Goal: Communication & Community: Answer question/provide support

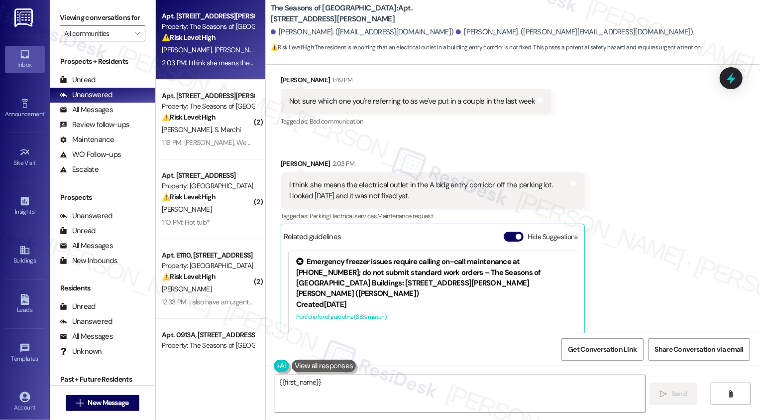
scroll to position [915, 0]
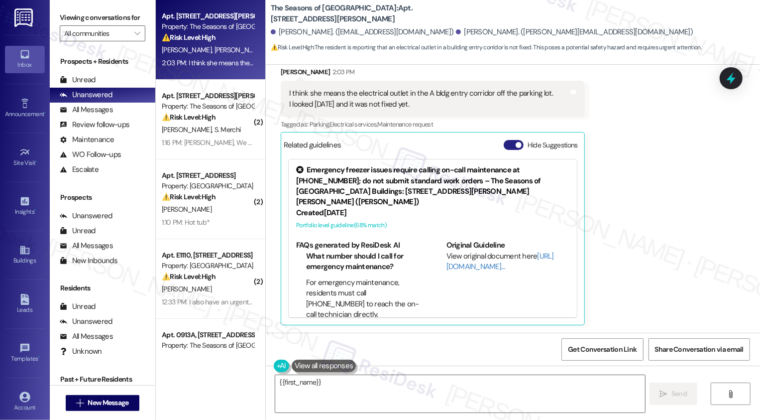
click at [509, 147] on button "Hide Suggestions" at bounding box center [514, 145] width 20 height 10
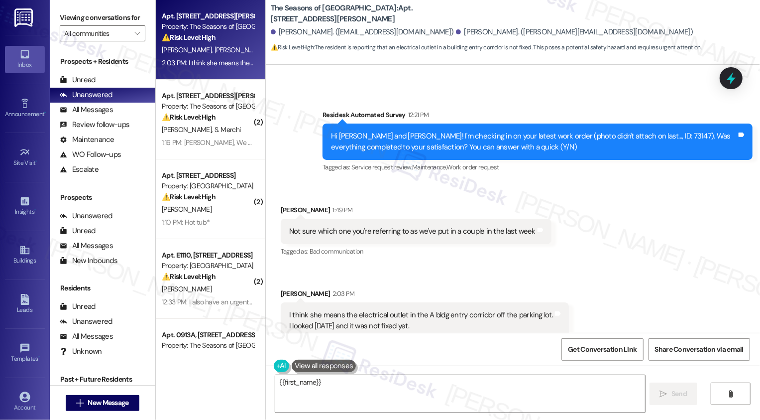
scroll to position [692, 0]
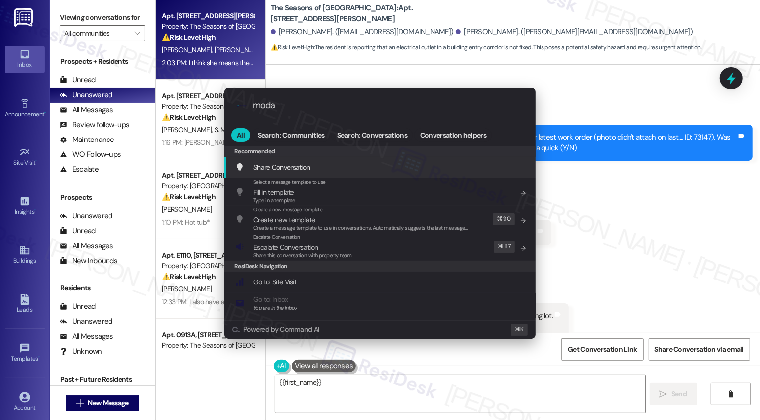
type input "modal"
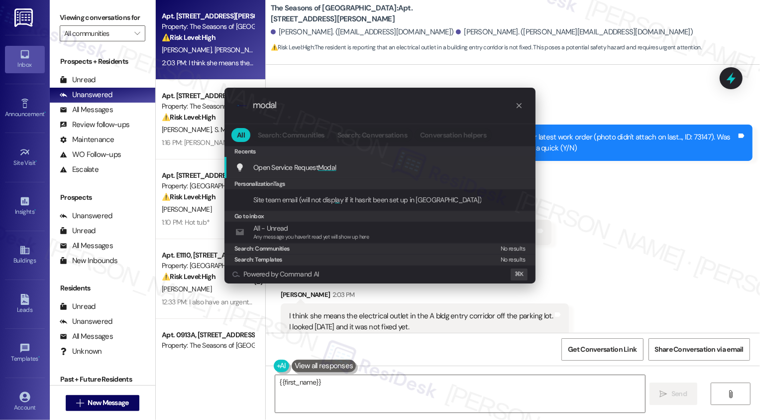
click at [303, 170] on span "Open Service Request Modal" at bounding box center [294, 167] width 83 height 9
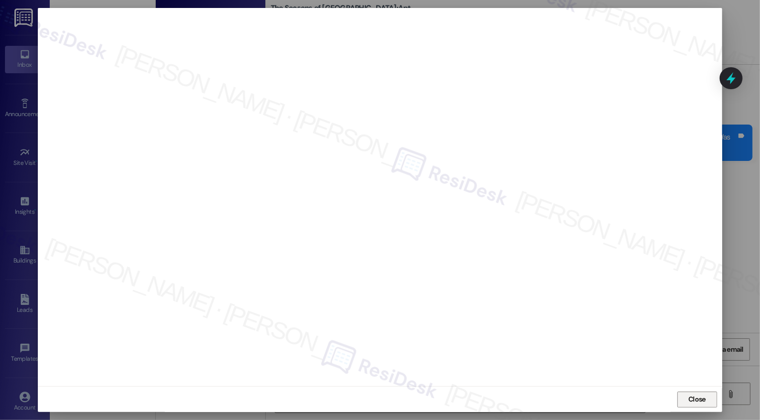
click at [696, 400] on span "Close" at bounding box center [697, 399] width 17 height 10
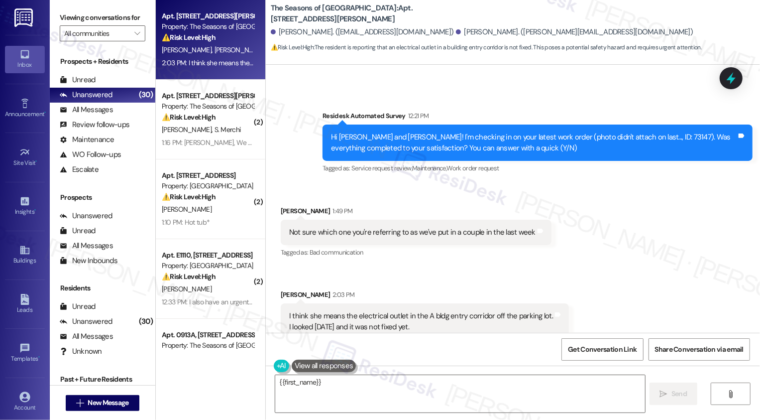
scroll to position [747, 0]
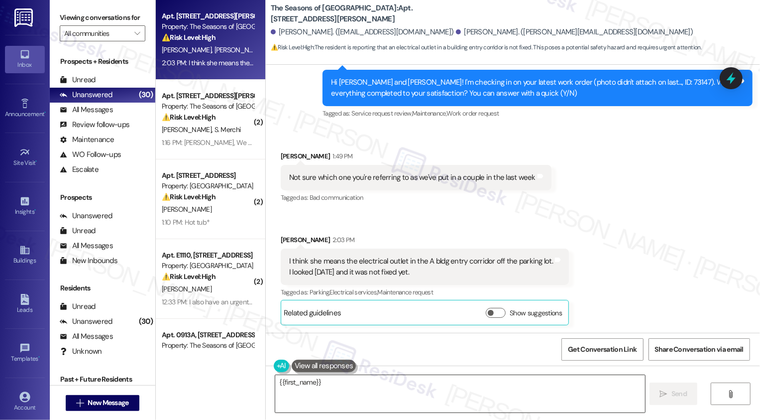
click at [334, 391] on textarea "{{first_name}}, I understand you've submitted a couple of work orders recently.…" at bounding box center [460, 393] width 370 height 37
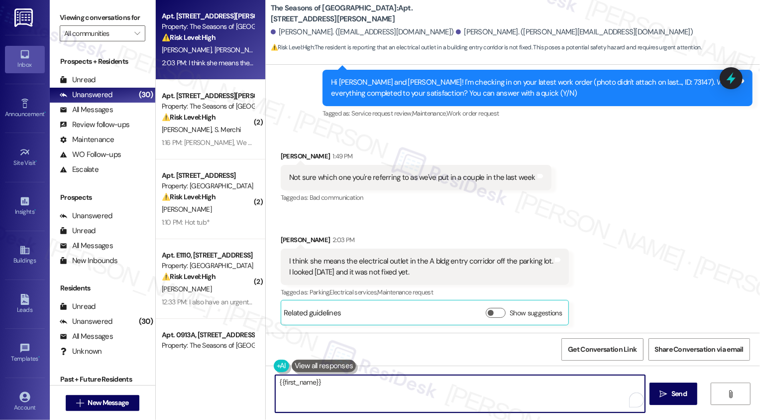
click at [391, 389] on textarea "{{first_name}}, I understand you've submitted a couple of work orders recently.…" at bounding box center [460, 393] width 370 height 37
click at [486, 399] on textarea "{{first_name}}, I understand you've submitted a couple of work orders recently.…" at bounding box center [460, 393] width 370 height 37
click at [515, 394] on textarea "{{first_name}}, I understand you've submitted a couple of work orders recently.…" at bounding box center [460, 393] width 370 height 37
type textarea "T"
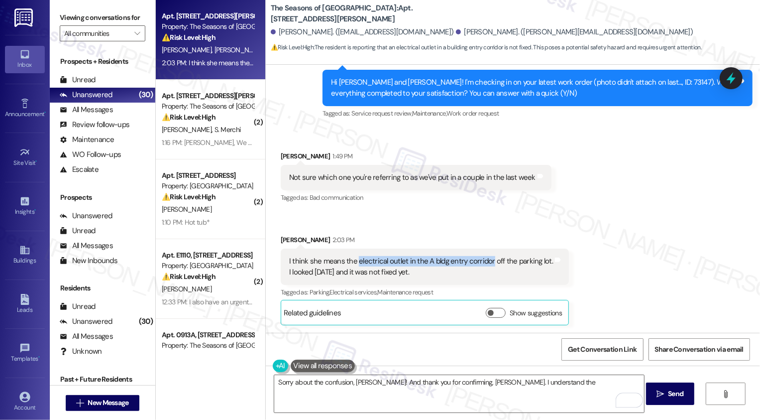
drag, startPoint x: 350, startPoint y: 260, endPoint x: 482, endPoint y: 256, distance: 132.0
click at [483, 258] on div "I think she means the electrical outlet in the A bldg entry corridor off the pa…" at bounding box center [421, 266] width 264 height 21
copy div "electrical outlet in the A bldg entry corridor"
click at [550, 386] on textarea "Sorry about the confusion, [PERSON_NAME]! And thank you for confirming, [PERSON…" at bounding box center [459, 393] width 370 height 37
paste textarea "electrical outlet in the A bldg entry corridor"
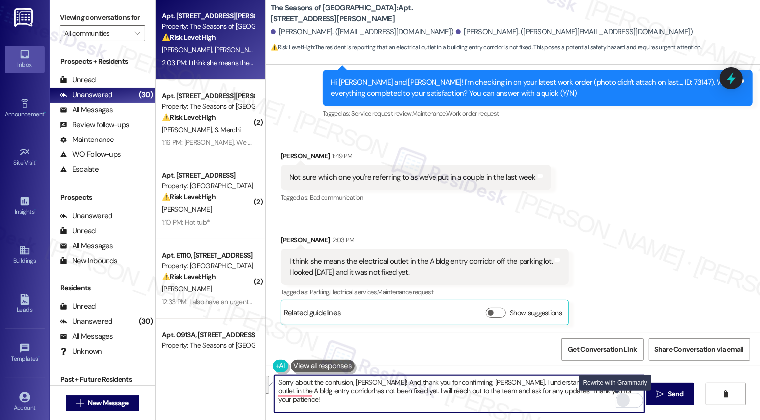
click at [618, 397] on div "Rewrite with Grammarly" at bounding box center [623, 399] width 11 height 11
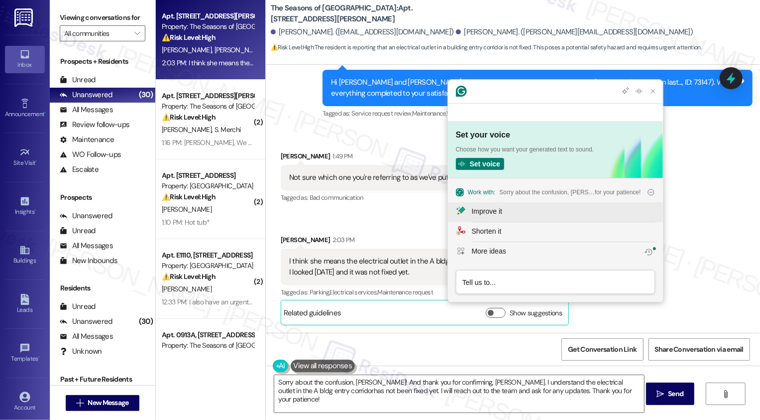
scroll to position [0, 0]
click at [484, 209] on div "Improve it" at bounding box center [487, 211] width 30 height 10
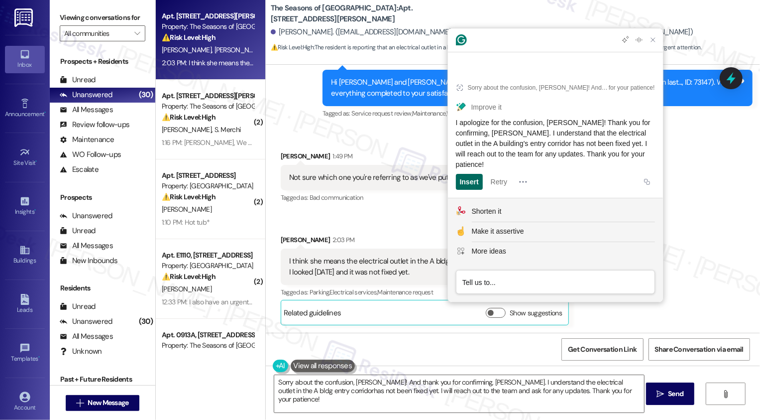
click at [473, 181] on div "Insert" at bounding box center [469, 182] width 19 height 16
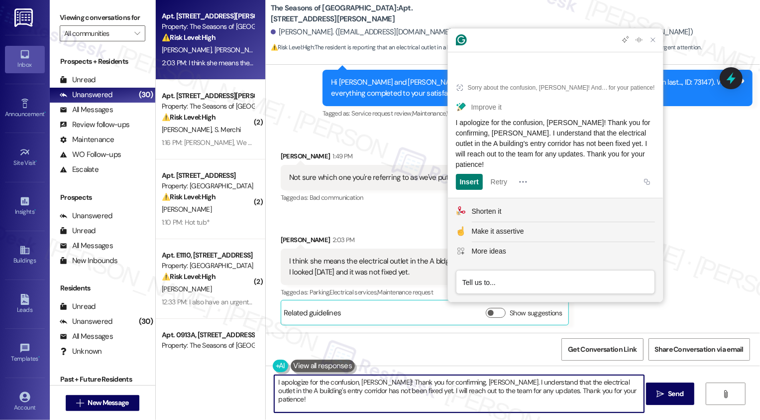
click at [377, 392] on textarea "I apologize for the confusion, [PERSON_NAME]! Thank you for confirming, [PERSON…" at bounding box center [459, 393] width 370 height 37
click at [574, 389] on textarea "I apologize for the confusion, [PERSON_NAME]! Thank you for confirming, [PERSON…" at bounding box center [459, 393] width 370 height 37
click at [335, 386] on textarea "I apologize for the confusion, [PERSON_NAME]! Thank you for confirming, [PERSON…" at bounding box center [459, 393] width 370 height 37
click at [408, 385] on textarea "I apologize for the confusion, [PERSON_NAME]! Thank you for confirming, [PERSON…" at bounding box center [459, 393] width 370 height 37
type textarea "I apologize for the confusion, [PERSON_NAME]! Thank you for confirming, [PERSON…"
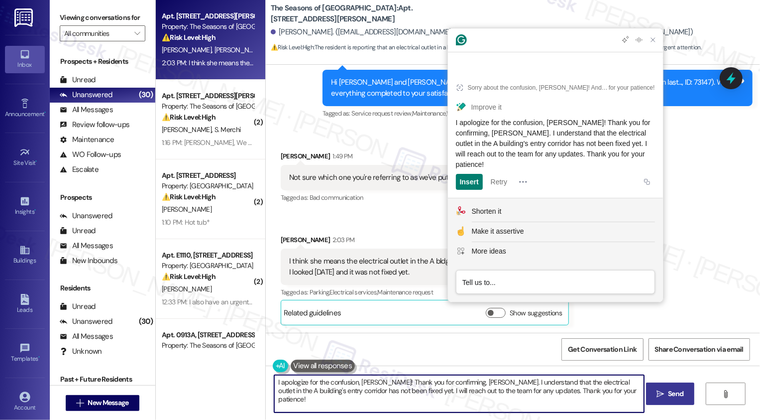
click at [680, 393] on span "Send" at bounding box center [675, 393] width 15 height 10
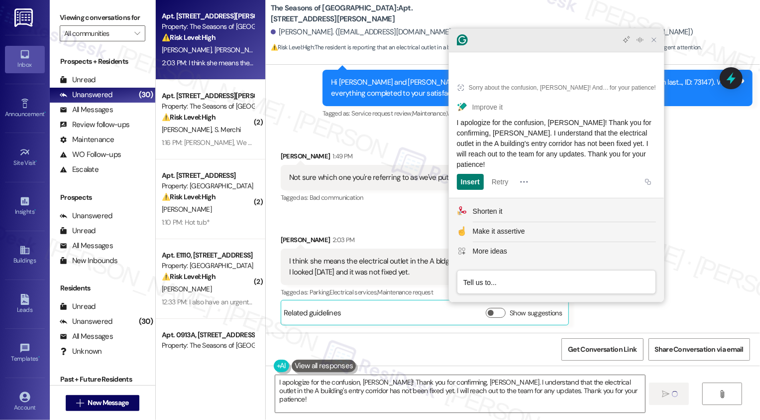
click at [655, 44] on icon "Close Grammarly Assistant" at bounding box center [654, 40] width 8 height 8
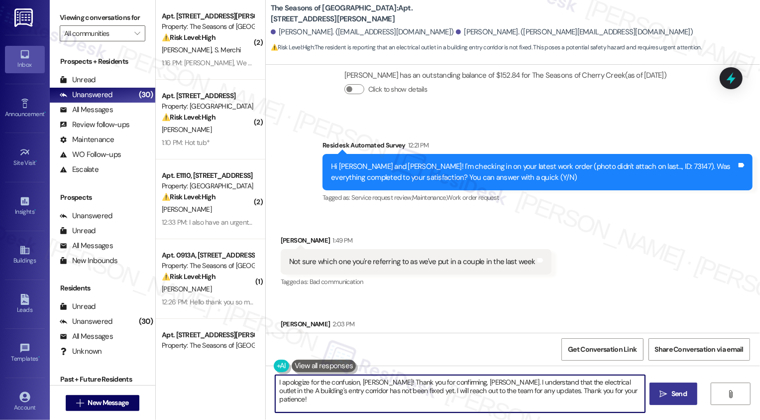
scroll to position [827, 0]
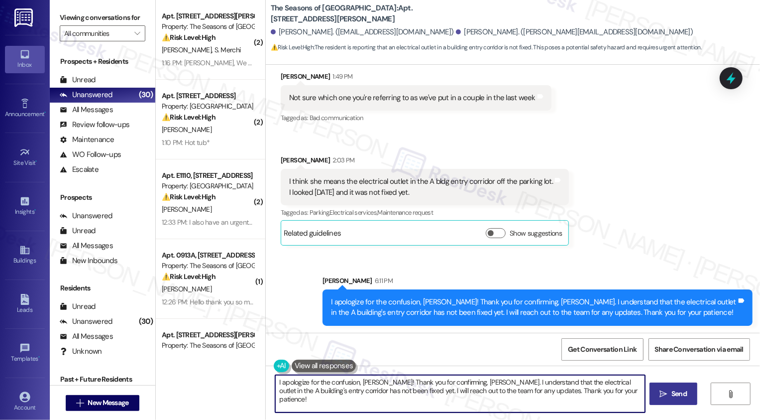
click at [651, 245] on div "Received via SMS [PERSON_NAME] 1:49 PM Not sure which one you're referring to a…" at bounding box center [513, 151] width 494 height 204
drag, startPoint x: 613, startPoint y: 301, endPoint x: 713, endPoint y: 303, distance: 99.6
click at [713, 303] on div "I apologize for the confusion, [PERSON_NAME]! Thank you for confirming, [PERSON…" at bounding box center [534, 307] width 406 height 21
click at [673, 230] on div "Received via SMS [PERSON_NAME] 1:49 PM Not sure which one you're referring to a…" at bounding box center [513, 151] width 494 height 204
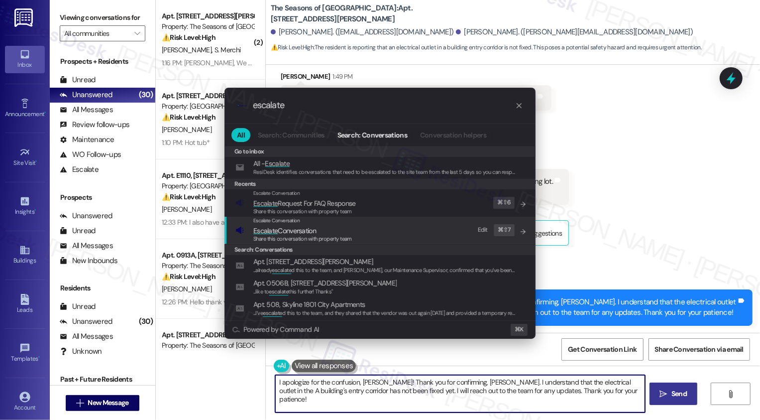
type input "escalate"
click at [348, 239] on span "Share this conversation with property team" at bounding box center [302, 238] width 99 height 7
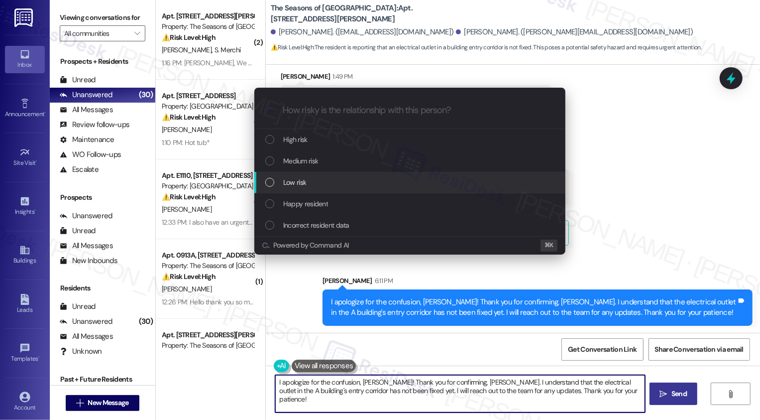
click at [301, 178] on span "Low risk" at bounding box center [294, 182] width 23 height 11
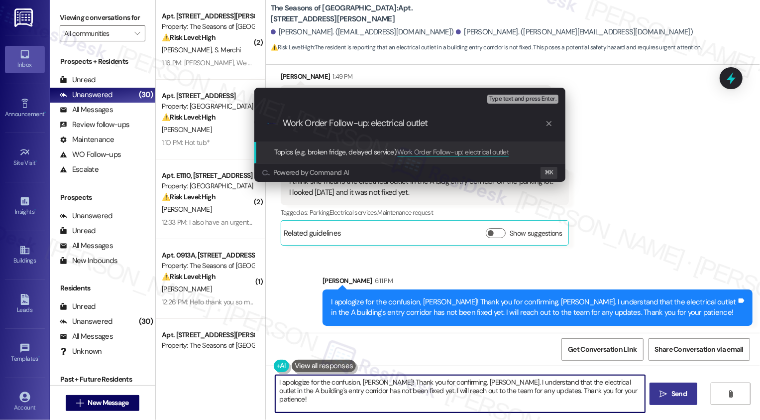
click at [368, 121] on input "Work Order Follow-up: electrical outlet" at bounding box center [414, 123] width 262 height 10
type input "Work Order Follow-up: Building A's electrical outlet"
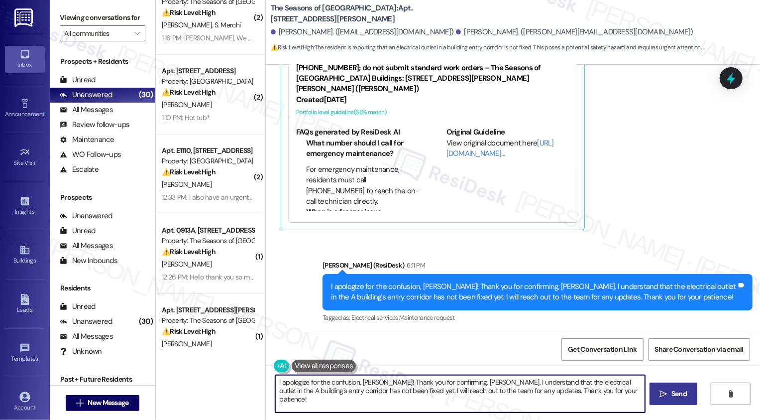
scroll to position [0, 0]
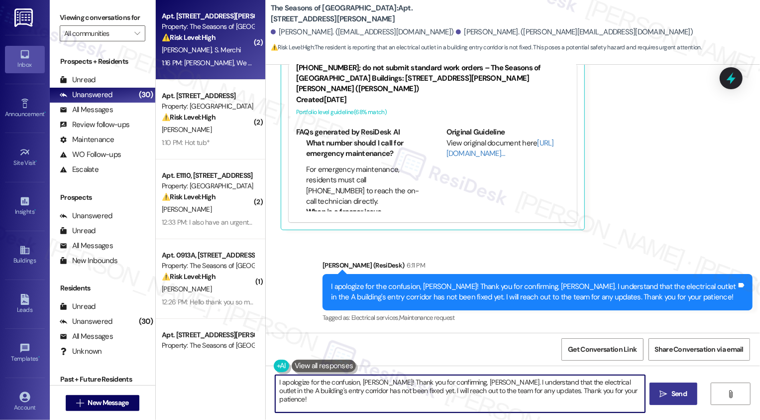
click at [236, 54] on div "[PERSON_NAME] S. Merchi" at bounding box center [208, 50] width 94 height 12
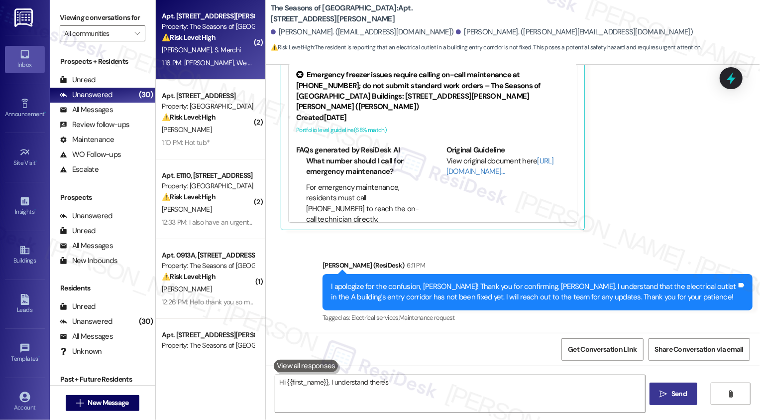
click at [236, 54] on div "[PERSON_NAME] S. Merchi" at bounding box center [208, 50] width 94 height 12
type textarea "Hi {{first_name}}, I understand there's an electrical outlet"
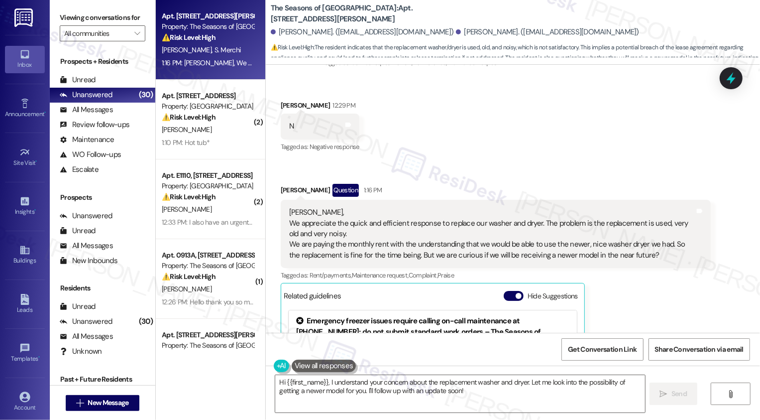
scroll to position [87, 0]
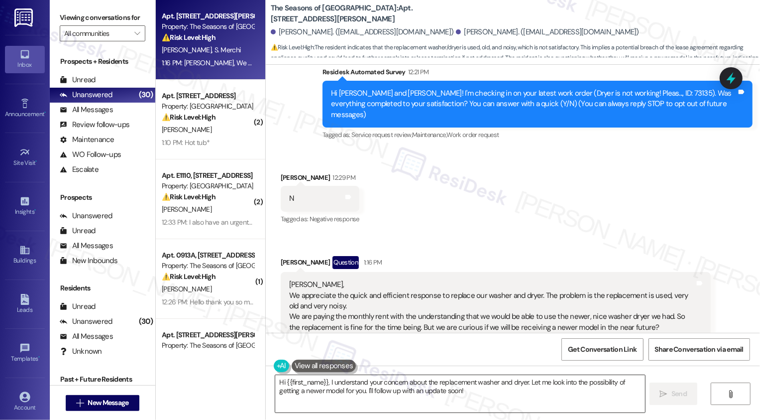
click at [314, 386] on textarea "Hi {{first_name}}, I understand your concern about the replacement washer and d…" at bounding box center [460, 393] width 370 height 37
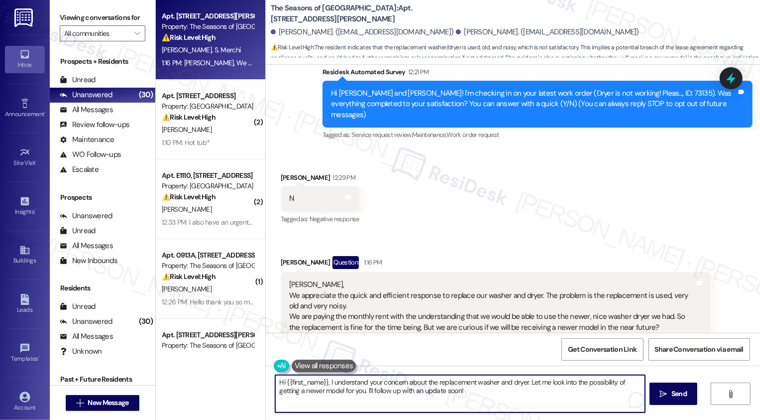
click at [350, 386] on textarea "Hi {{first_name}}, I understand your concern about the replacement washer and d…" at bounding box center [460, 393] width 370 height 37
click at [396, 398] on textarea "Hi {{first_name}}, I understand your concern about the replacement washer and d…" at bounding box center [459, 393] width 370 height 37
click at [456, 393] on textarea "Hi {{first_name}}, I understand your concern about the replacement washer and d…" at bounding box center [459, 393] width 370 height 37
click at [498, 393] on textarea "Hi {{first_name}}, I understand your concern about the replacement washer and d…" at bounding box center [459, 393] width 370 height 37
drag, startPoint x: 522, startPoint y: 382, endPoint x: 543, endPoint y: 401, distance: 28.2
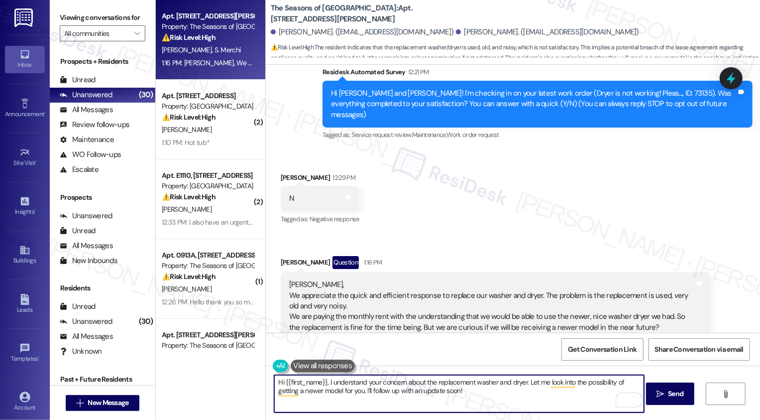
click at [543, 401] on textarea "Hi {{first_name}}, I understand your concern about the replacement washer and d…" at bounding box center [459, 393] width 370 height 37
drag, startPoint x: 614, startPoint y: 383, endPoint x: 668, endPoint y: 383, distance: 53.8
click at [668, 383] on div "Hi {{first_name}}, I understand your concern about the replacement washer and d…" at bounding box center [513, 403] width 494 height 75
click at [473, 384] on textarea "Hi {{first_name}}, I understand your concern about the replacement washer and d…" at bounding box center [459, 393] width 370 height 37
click at [505, 389] on textarea "Hi {{first_name}}, I understand your concern about the replacement washer and d…" at bounding box center [459, 393] width 370 height 37
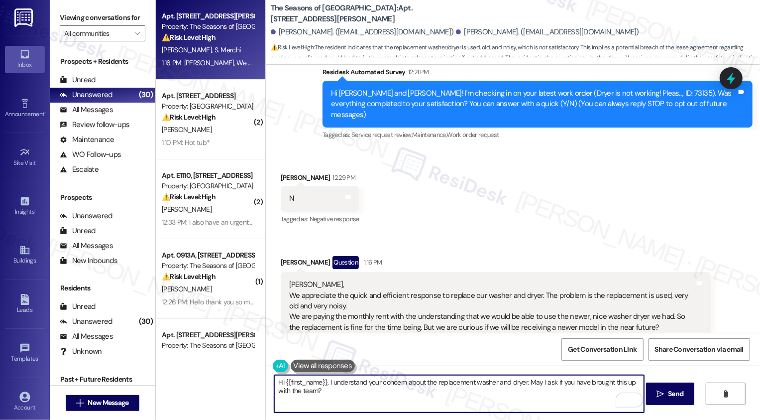
click at [406, 396] on textarea "Hi {{first_name}}, I understand your concern about the replacement washer and d…" at bounding box center [459, 393] width 370 height 37
click at [669, 393] on span "Send" at bounding box center [675, 393] width 15 height 10
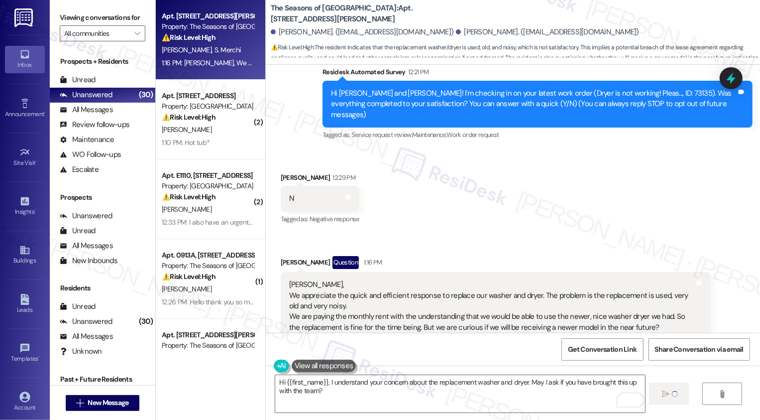
type textarea "Fetching suggested responses. Please feel free to read through the conversation…"
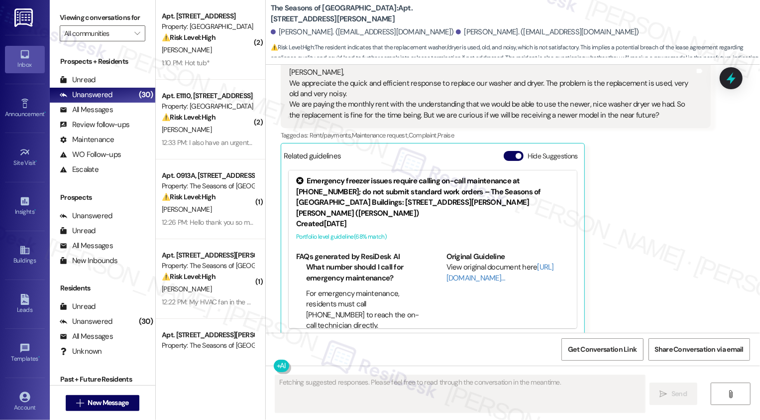
scroll to position [71, 0]
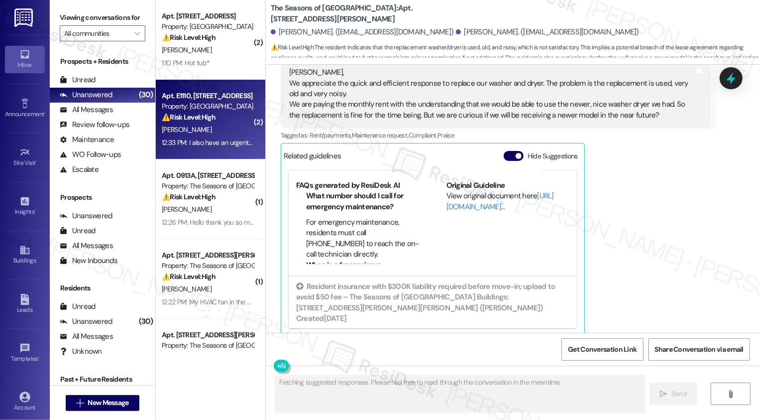
click at [228, 80] on div "Apt. E1110, [STREET_ADDRESS] Property: Country Club Towers ⚠️ Risk Level: High …" at bounding box center [211, 120] width 110 height 80
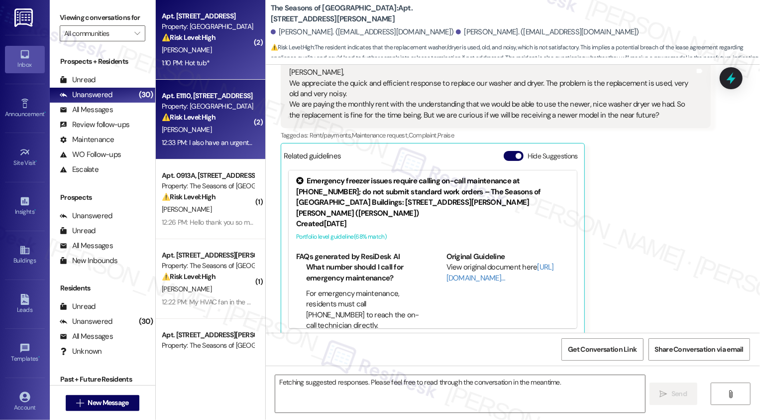
click at [221, 57] on div "1:10 PM: Hot tub* 1:10 PM: Hot tub*" at bounding box center [208, 63] width 94 height 12
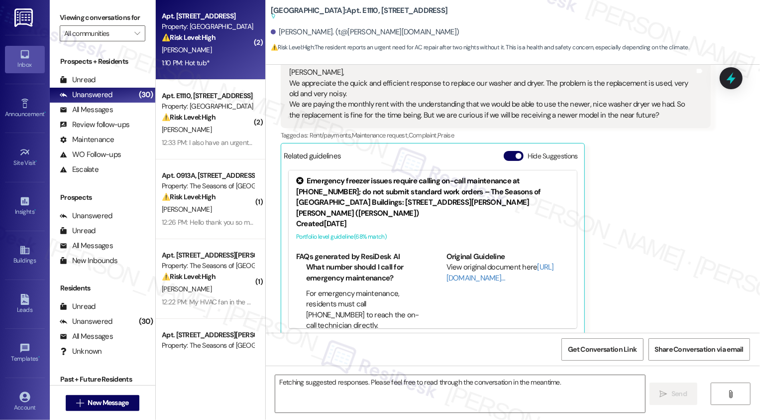
click at [221, 57] on div "1:10 PM: Hot tub* 1:10 PM: Hot tub*" at bounding box center [208, 63] width 94 height 12
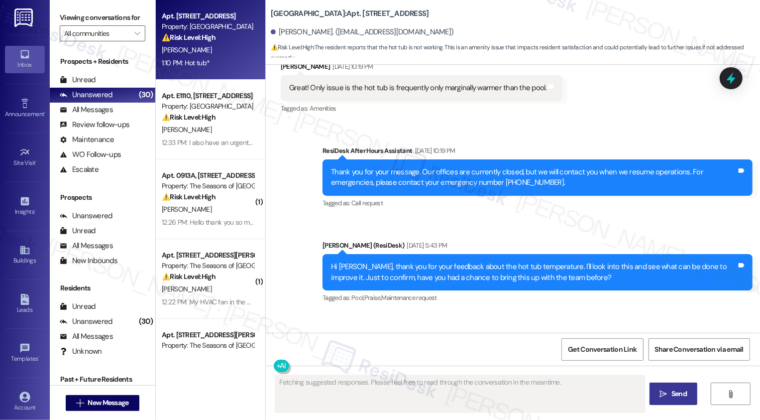
scroll to position [360, 0]
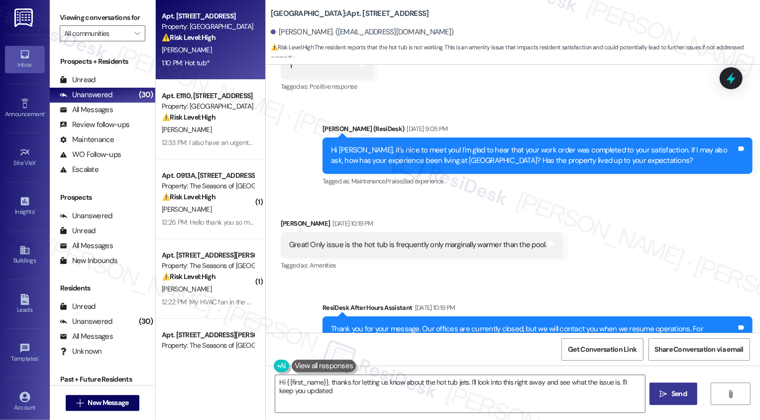
type textarea "Hi {{first_name}}, thanks for letting us know about the hot tub jets. I'll look…"
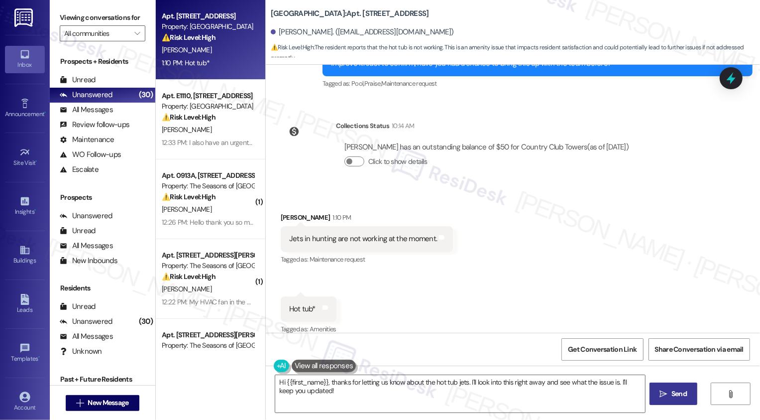
scroll to position [674, 0]
drag, startPoint x: 274, startPoint y: 33, endPoint x: 314, endPoint y: 33, distance: 39.3
click at [314, 33] on div "[PERSON_NAME]. ([EMAIL_ADDRESS][DOMAIN_NAME])" at bounding box center [362, 32] width 183 height 10
copy div "[PERSON_NAME]"
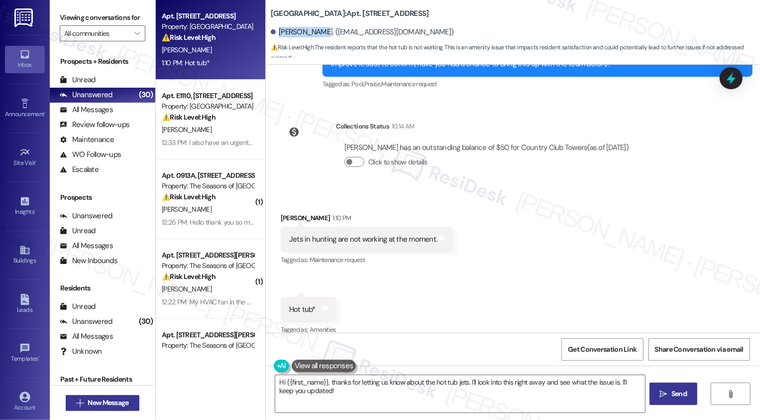
click at [117, 400] on span "New Message" at bounding box center [108, 402] width 41 height 10
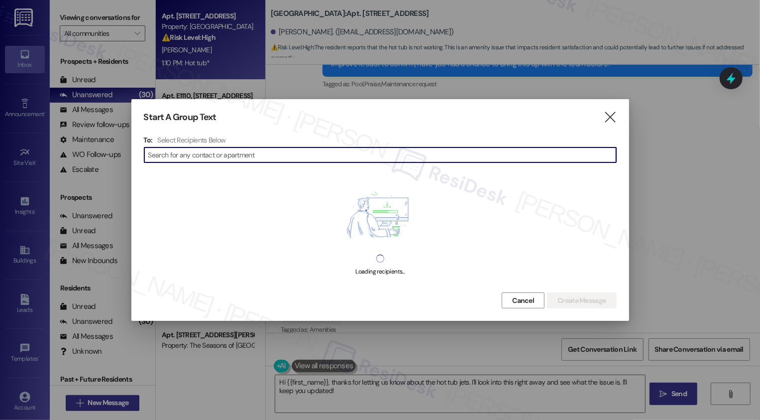
type input "[PERSON_NAME]"
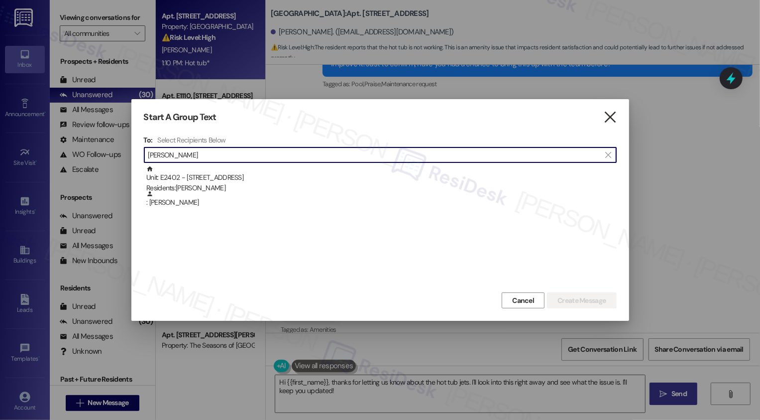
click at [611, 119] on icon "" at bounding box center [610, 117] width 13 height 10
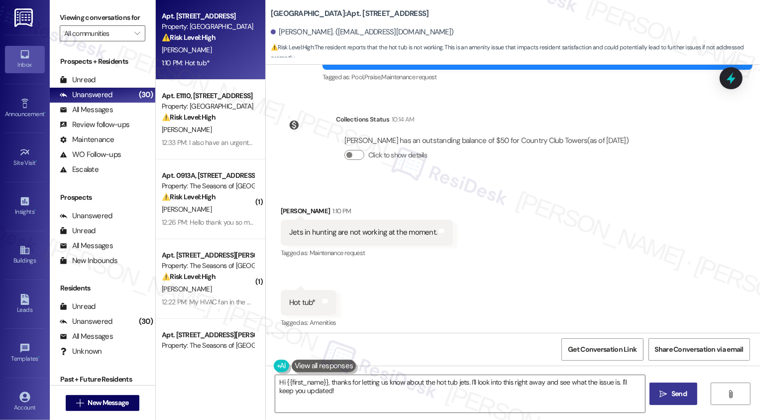
scroll to position [686, 0]
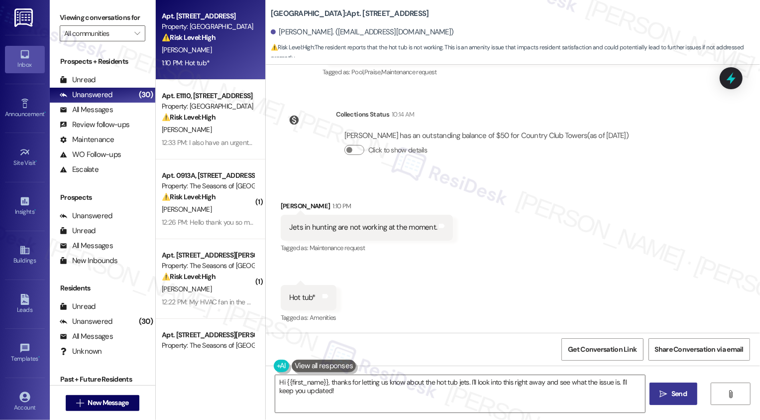
click at [415, 277] on div "Received via SMS [PERSON_NAME] 1:10 PM Jets in hunting are not working at the m…" at bounding box center [513, 255] width 494 height 154
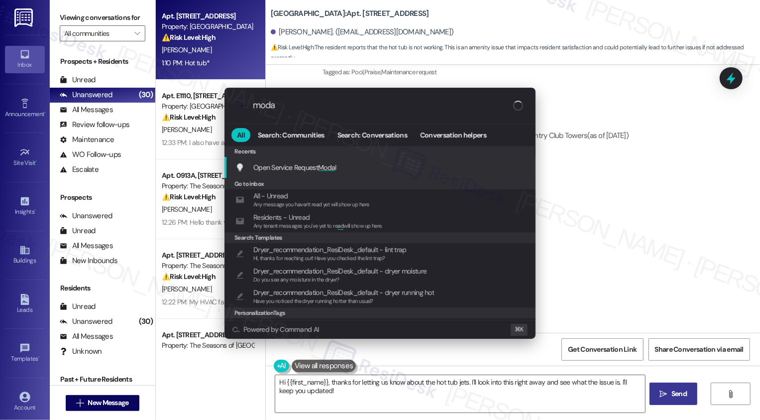
type input "modal"
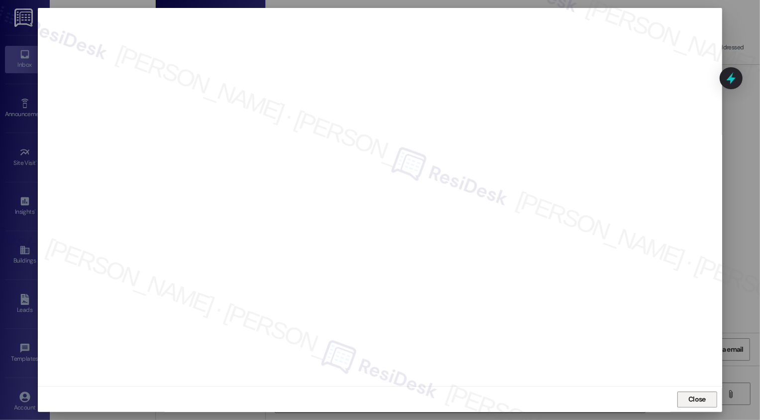
click at [702, 402] on span "Close" at bounding box center [697, 399] width 17 height 10
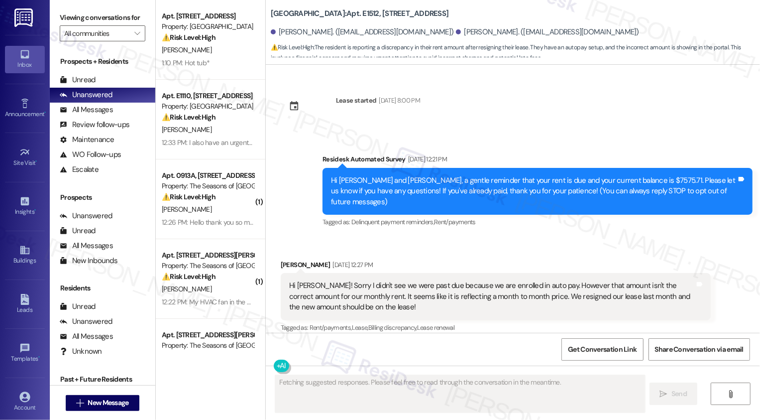
scroll to position [578, 0]
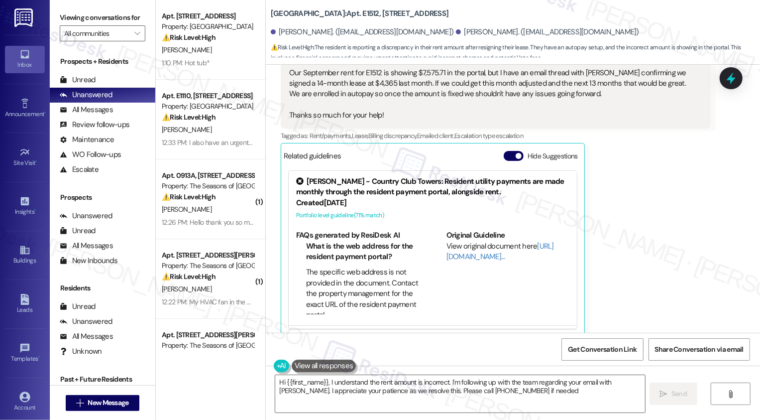
type textarea "Hi {{first_name}}, I understand the rent amount is incorrect. I'm following up …"
click at [509, 151] on button "Hide Suggestions" at bounding box center [514, 156] width 20 height 10
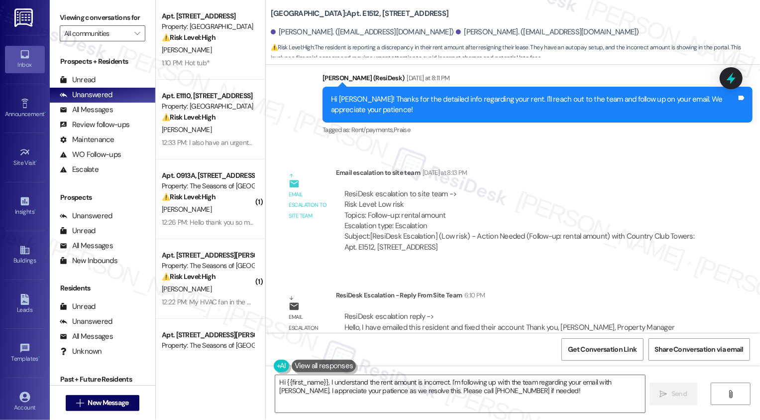
scroll to position [814, 0]
